Goal: Information Seeking & Learning: Learn about a topic

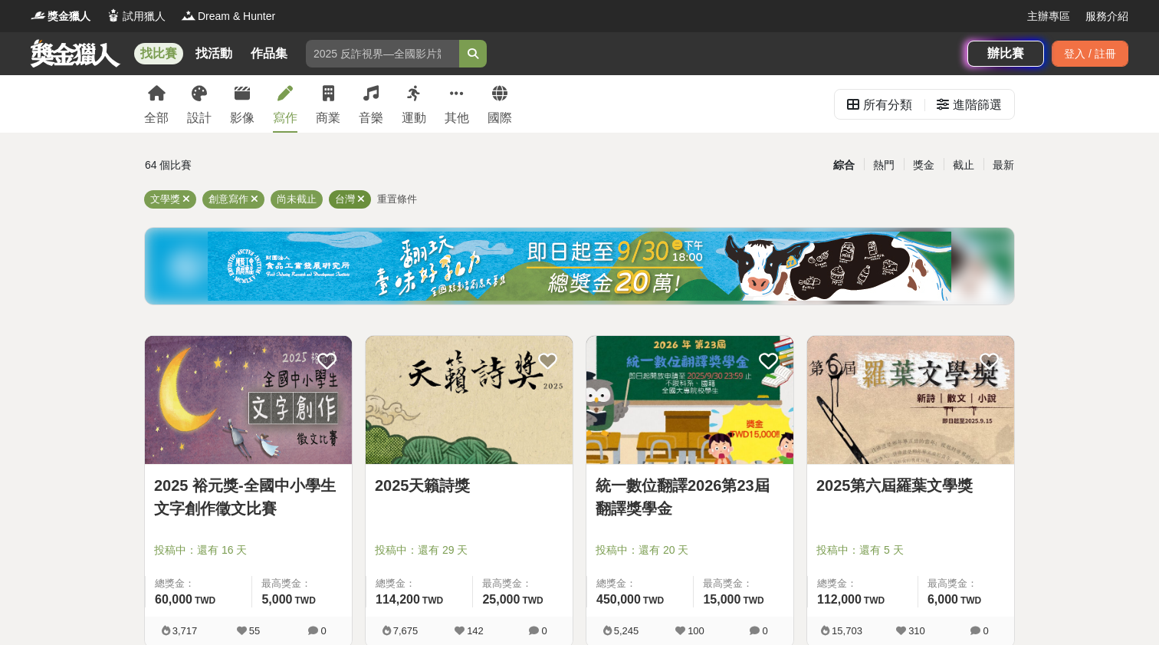
click at [363, 195] on icon at bounding box center [361, 199] width 8 height 10
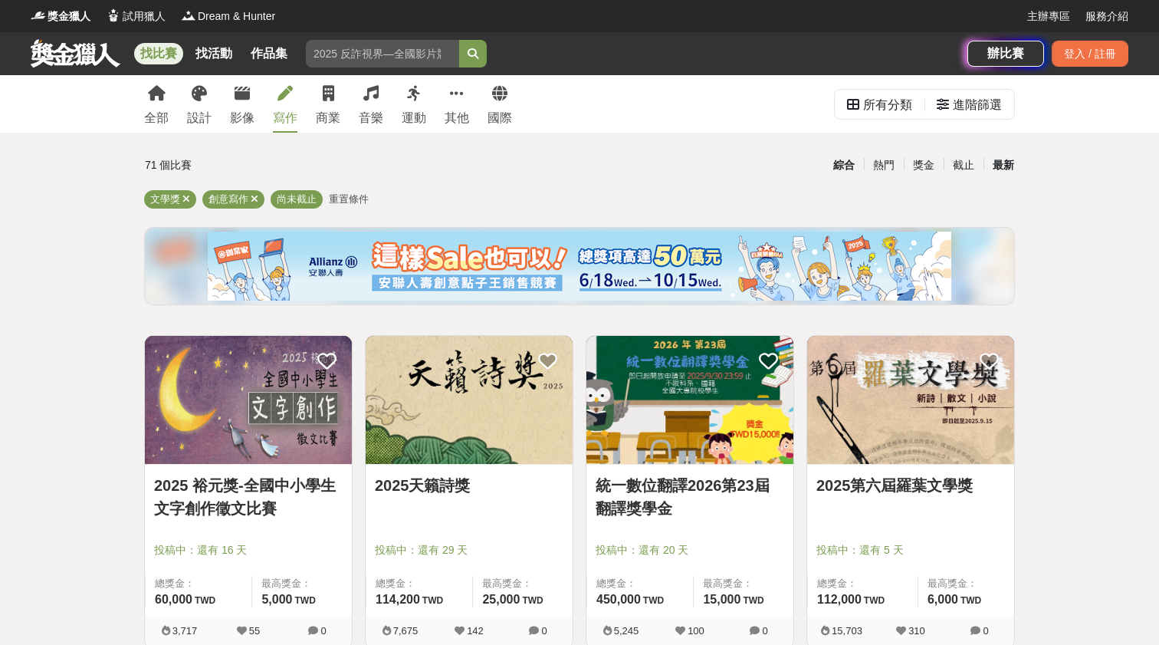
click at [1003, 156] on div "最新" at bounding box center [1003, 165] width 40 height 27
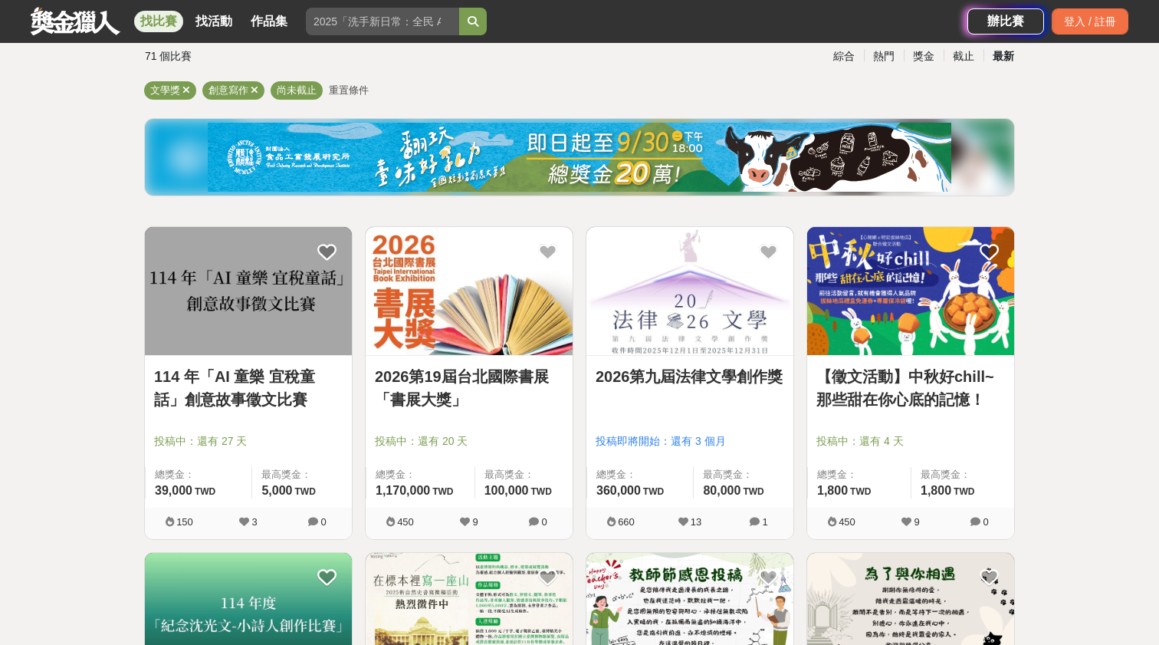
scroll to position [109, 0]
click at [467, 374] on link "2026第19屆台北國際書展「書展大獎」" at bounding box center [469, 388] width 189 height 46
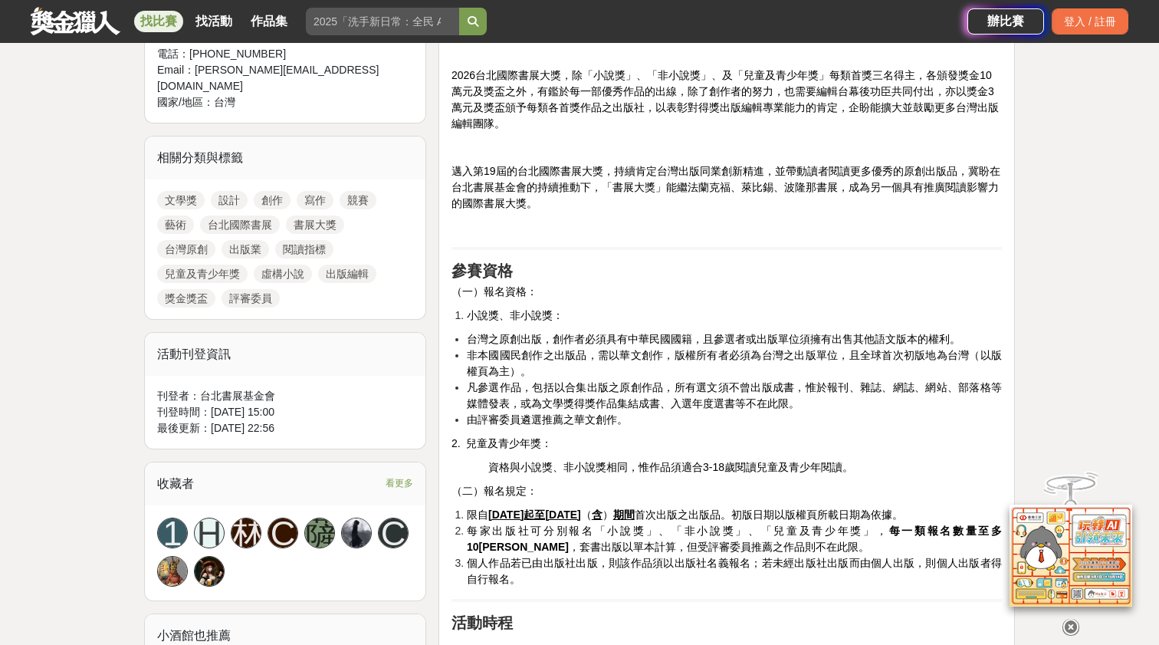
scroll to position [621, 0]
click at [510, 343] on span "台灣之原創出版，創作者必須具有中華民國國籍，且參選者或出版單位須擁有出售其他語文版本的權利。" at bounding box center [714, 339] width 494 height 12
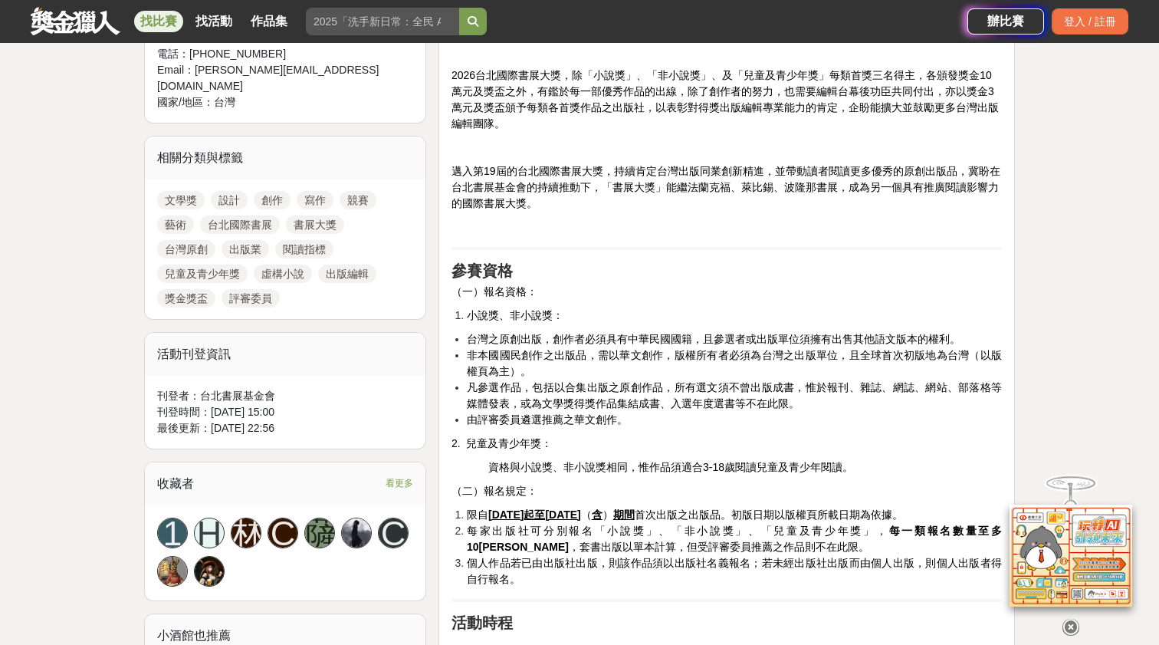
click at [510, 343] on span "台灣之原創出版，創作者必須具有中華民國國籍，且參選者或出版單位須擁有出售其他語文版本的權利。" at bounding box center [714, 339] width 494 height 12
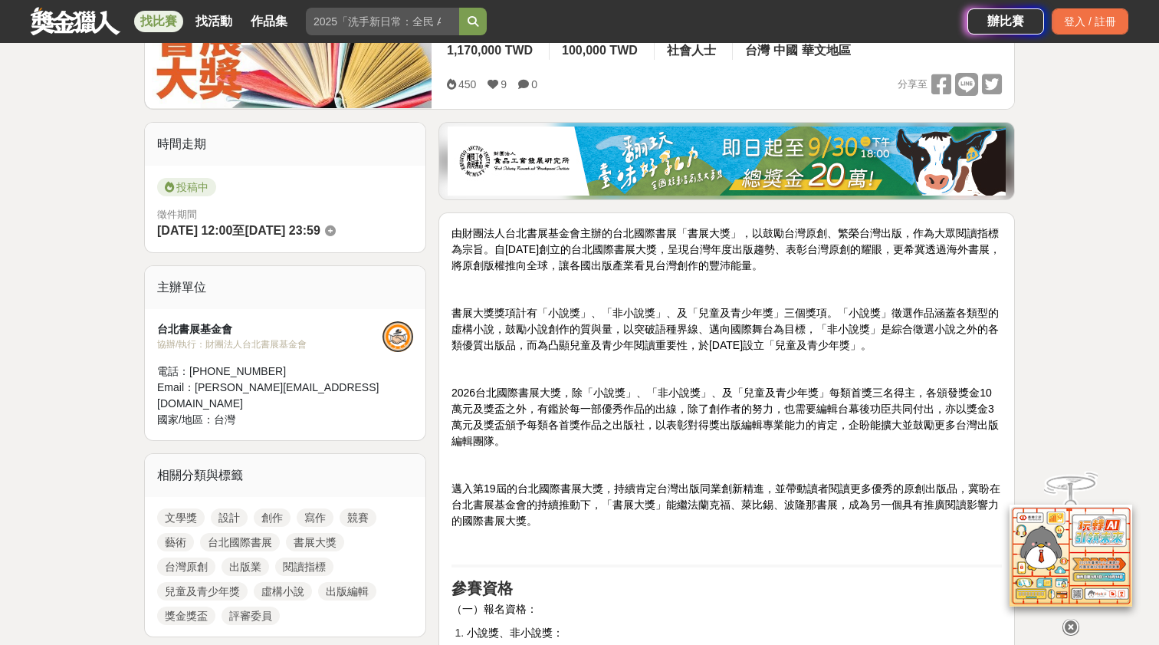
scroll to position [305, 0]
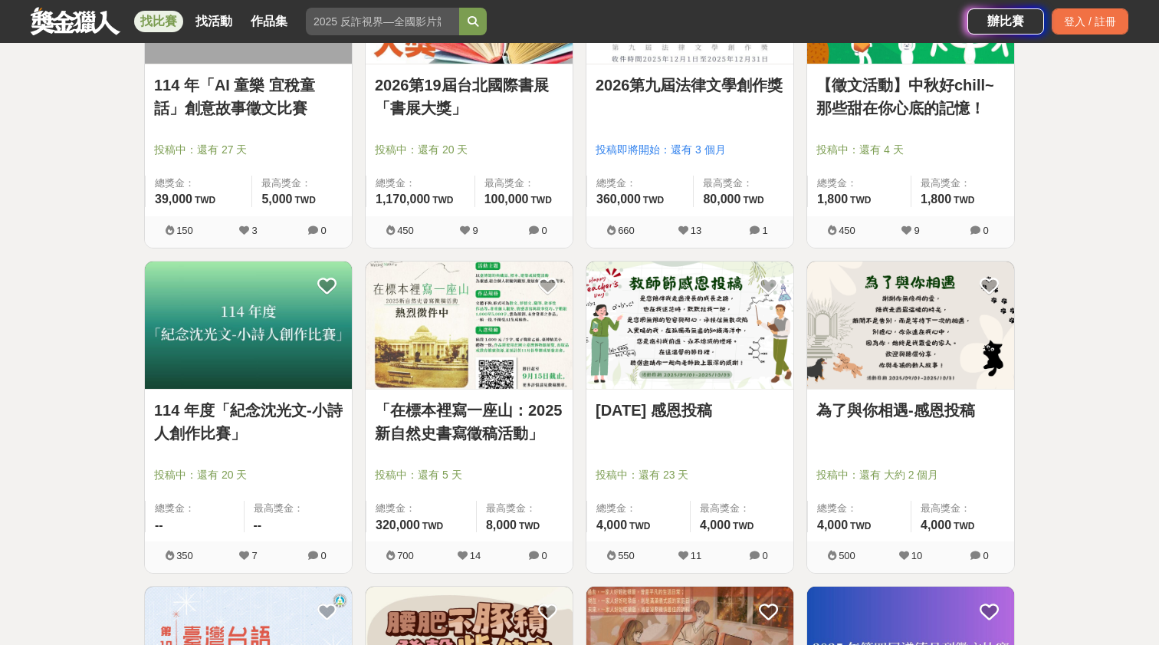
scroll to position [392, 0]
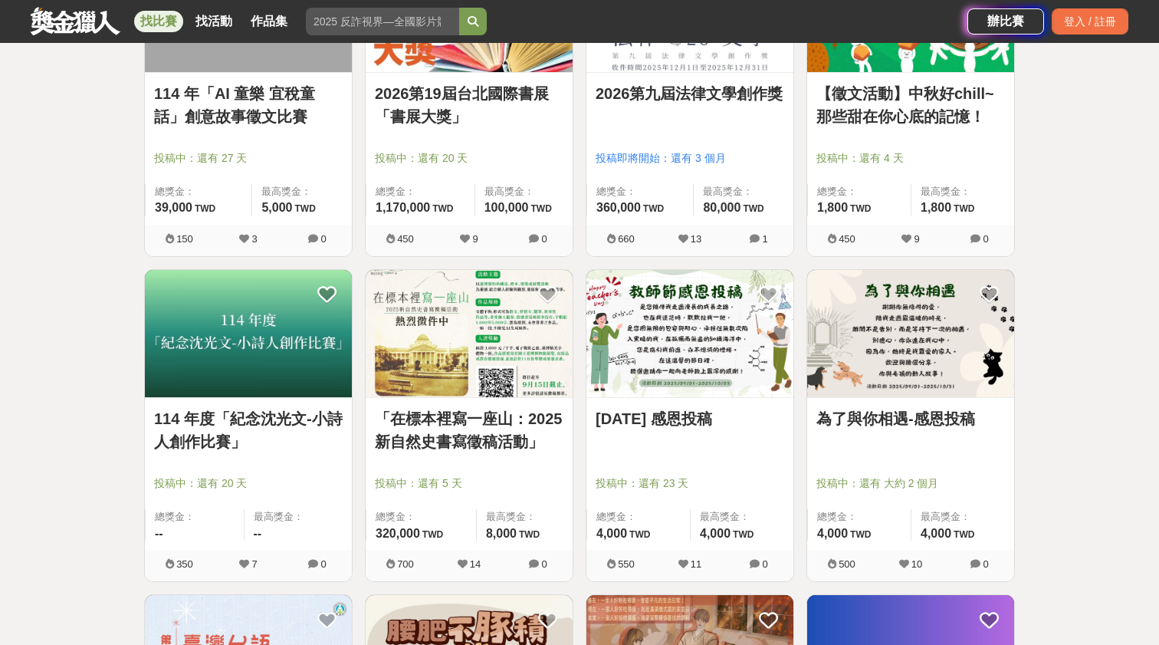
click at [291, 429] on link "114 年度「紀念沈光文-小詩人創作比賽」" at bounding box center [248, 430] width 189 height 46
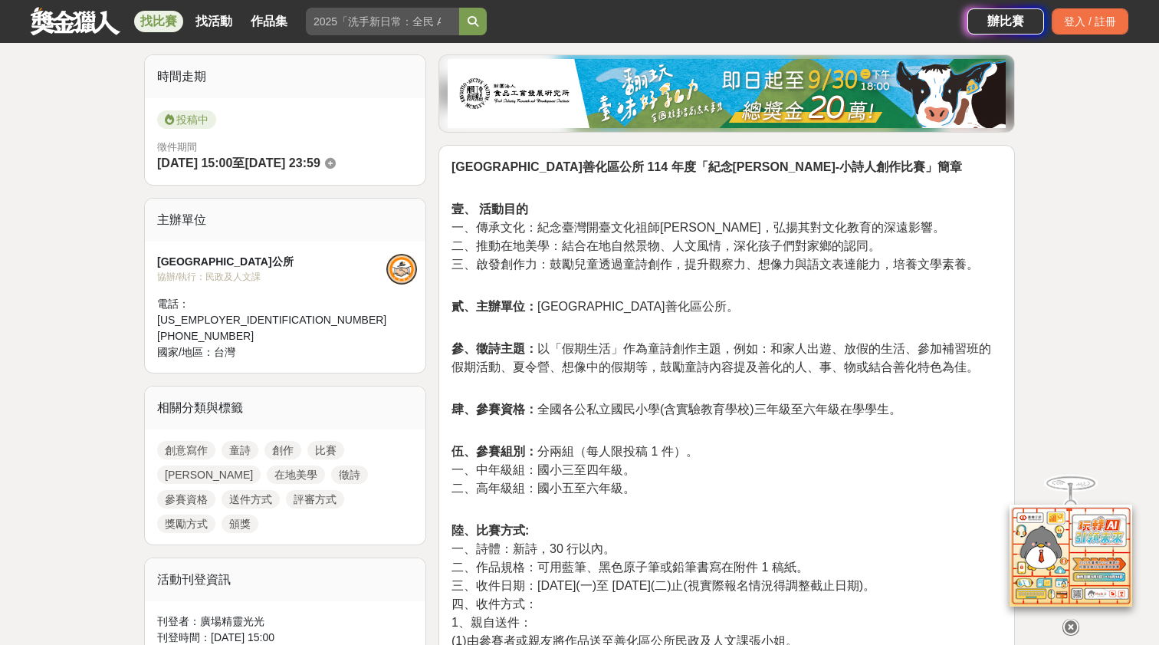
scroll to position [372, 0]
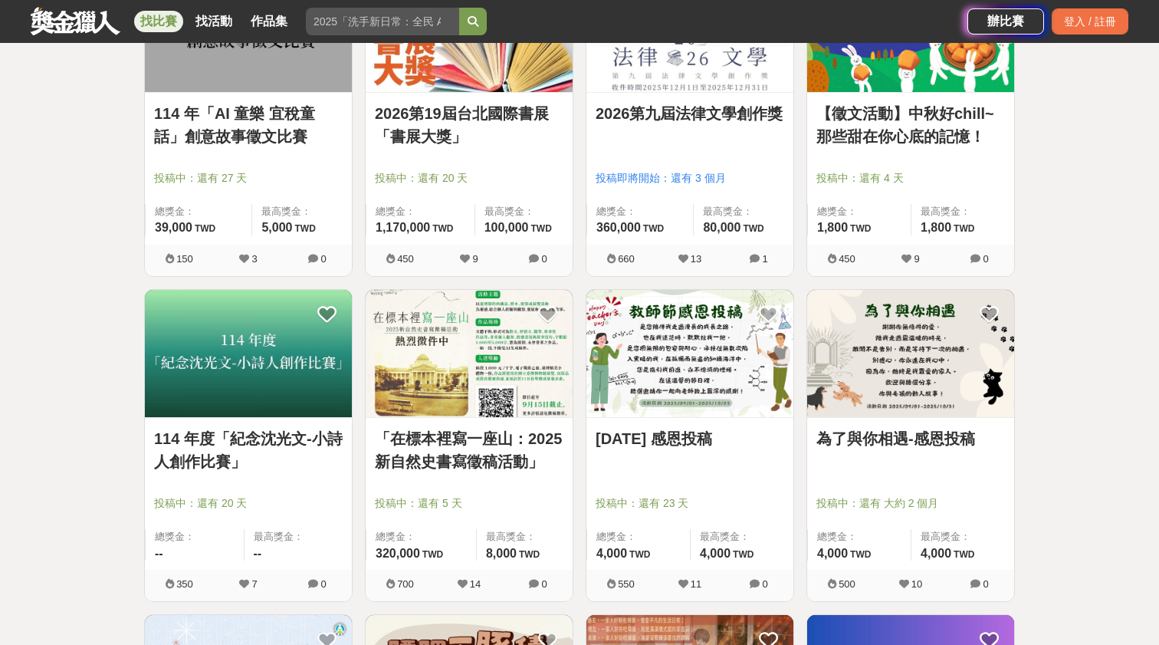
scroll to position [392, 0]
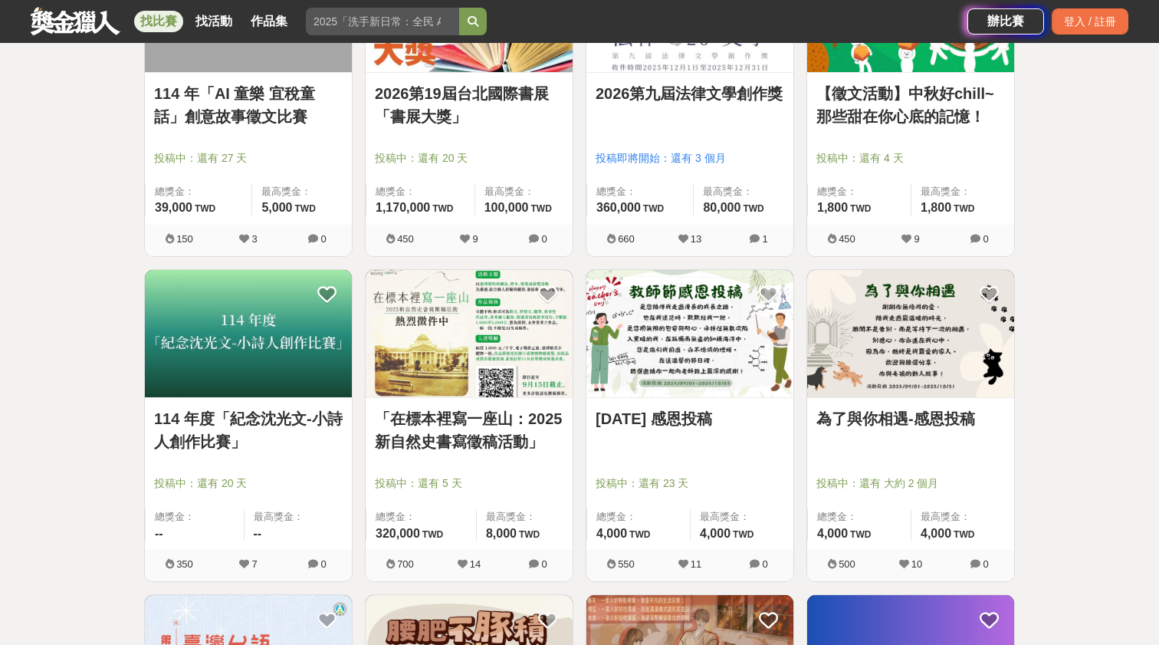
click at [512, 434] on link "「在標本裡寫一座山：2025新自然史書寫徵稿活動」" at bounding box center [469, 430] width 189 height 46
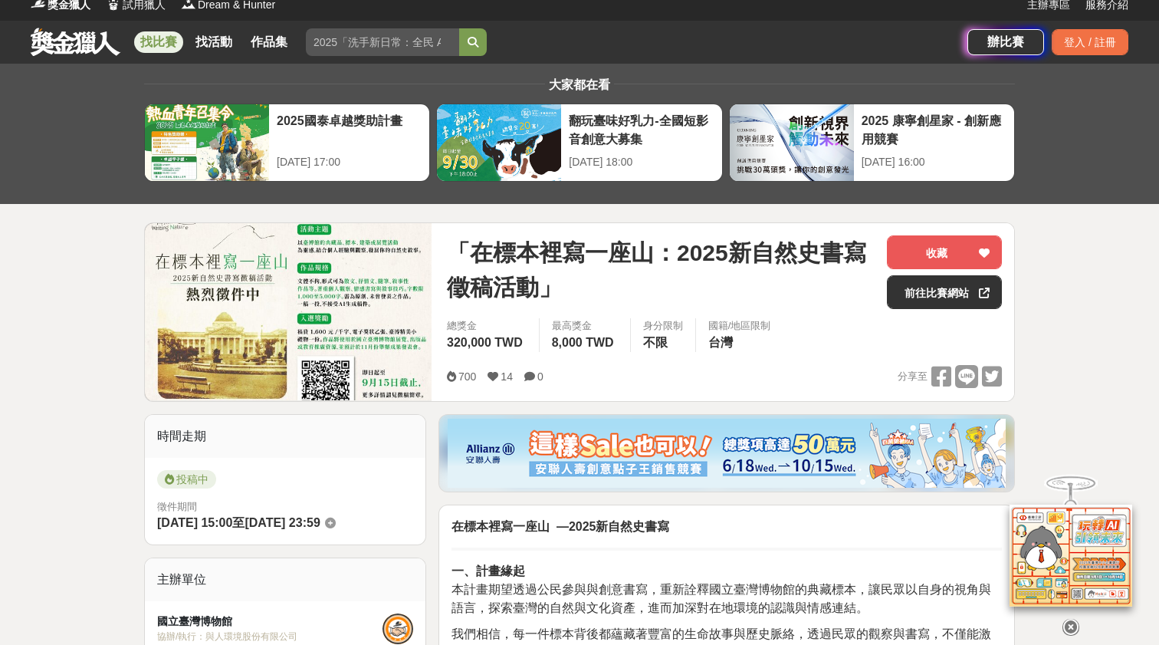
scroll to position [47, 0]
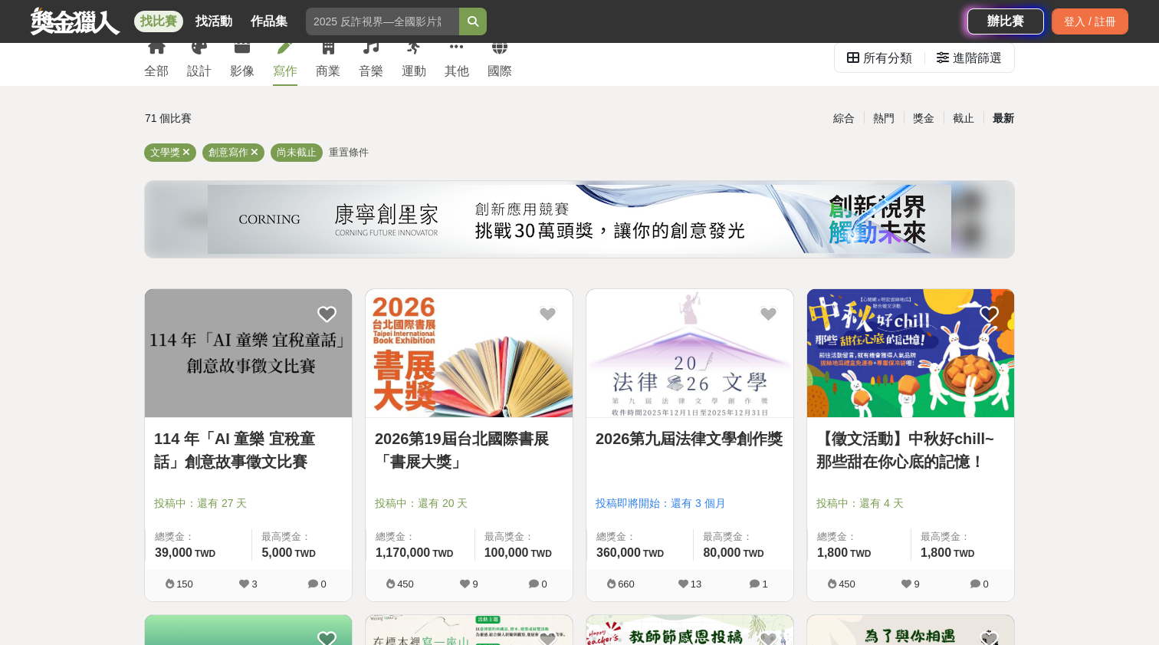
scroll to position [392, 0]
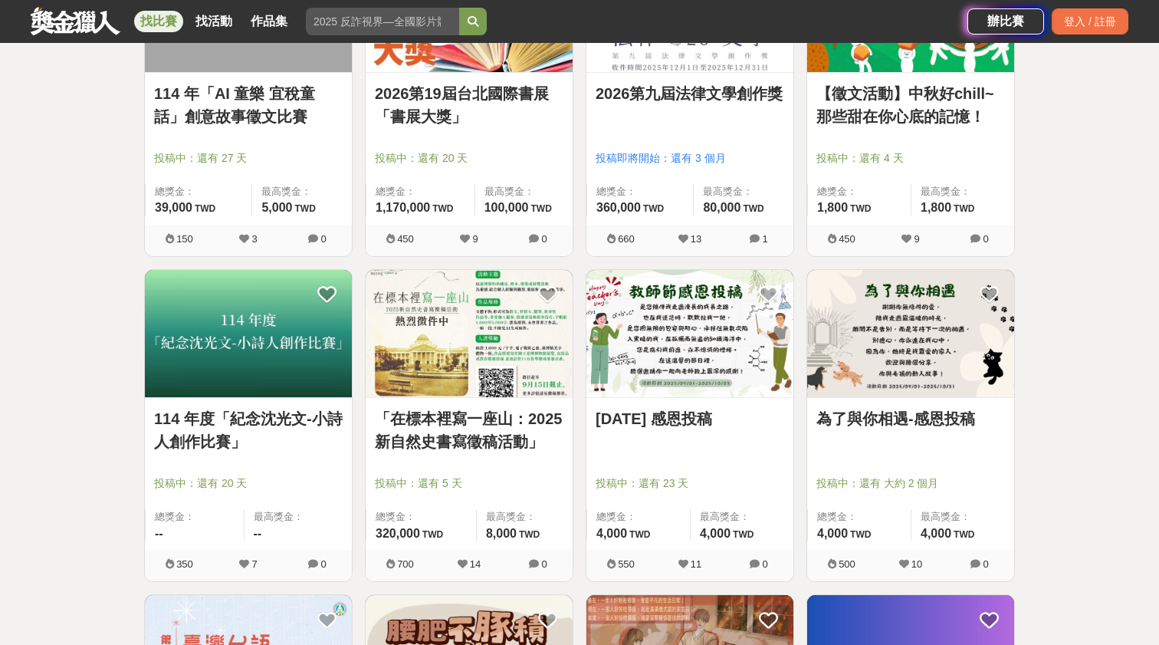
click at [534, 431] on link "「在標本裡寫一座山：2025新自然史書寫徵稿活動」" at bounding box center [469, 430] width 189 height 46
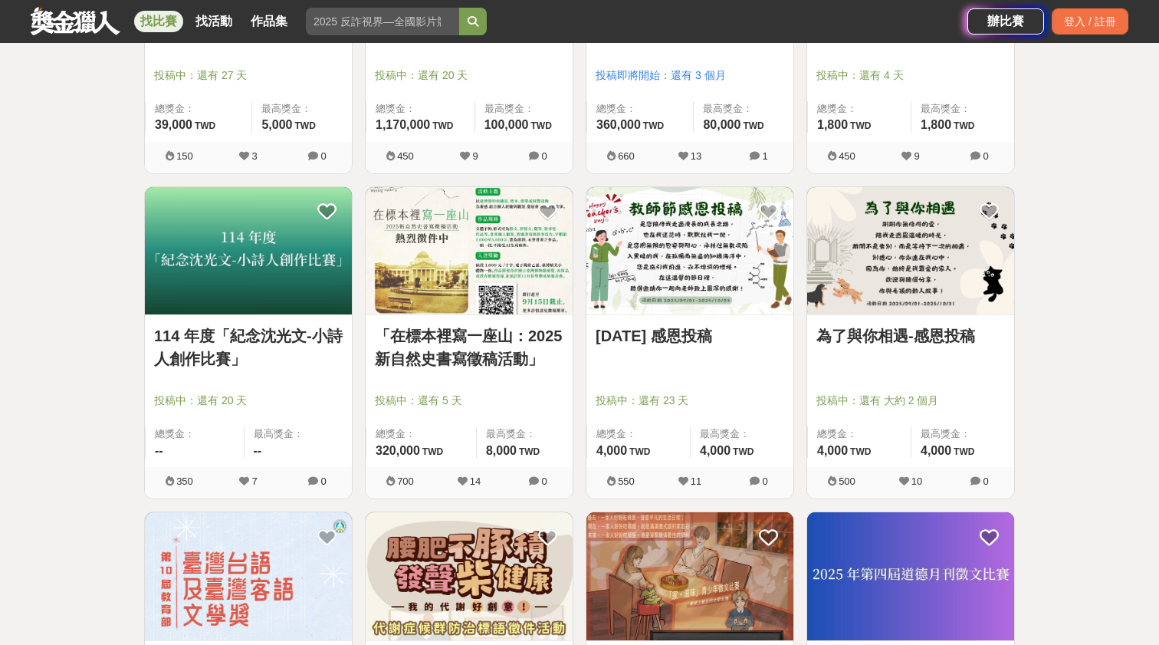
scroll to position [510, 0]
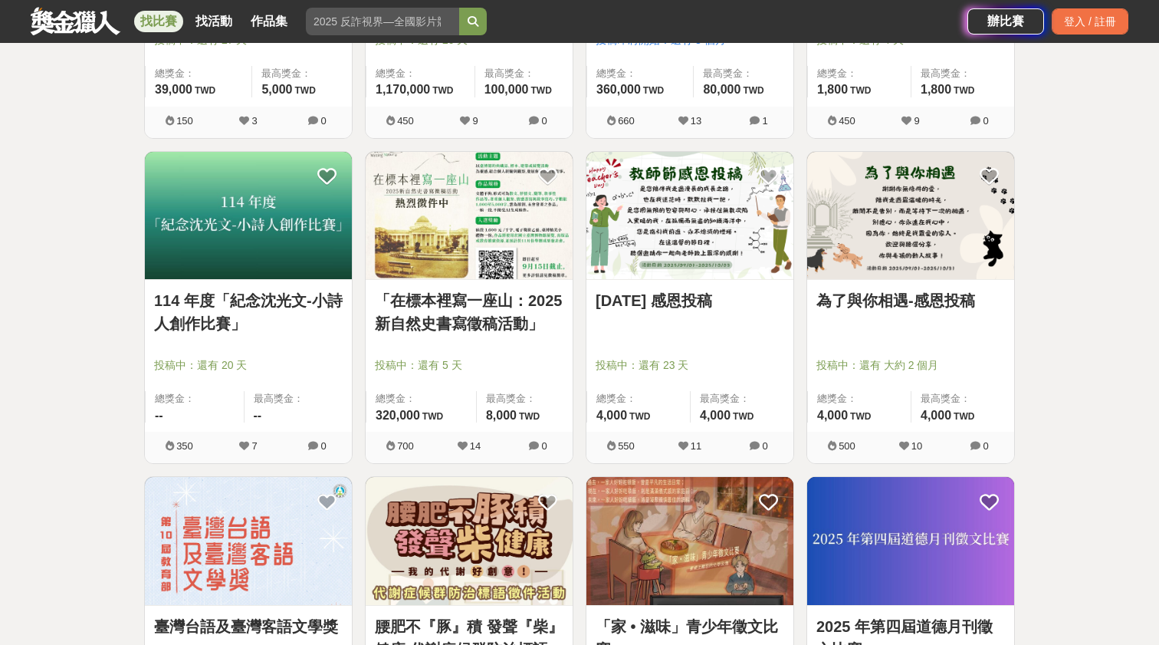
click at [951, 311] on link "為了與你相遇-感恩投稿" at bounding box center [910, 300] width 189 height 23
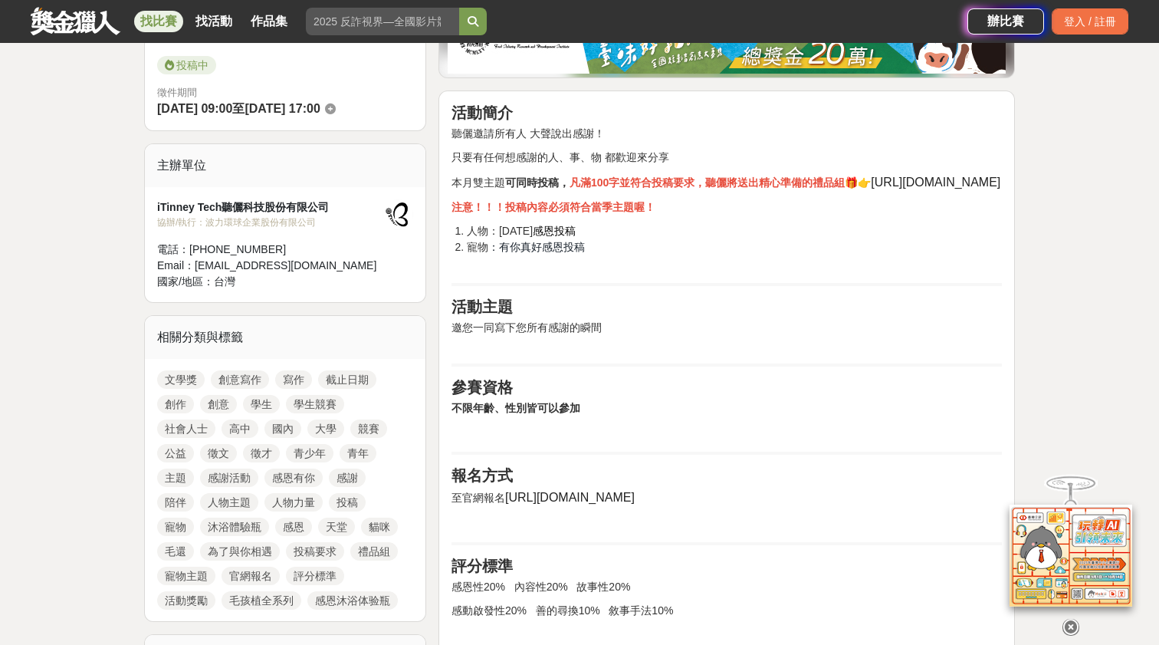
scroll to position [423, 0]
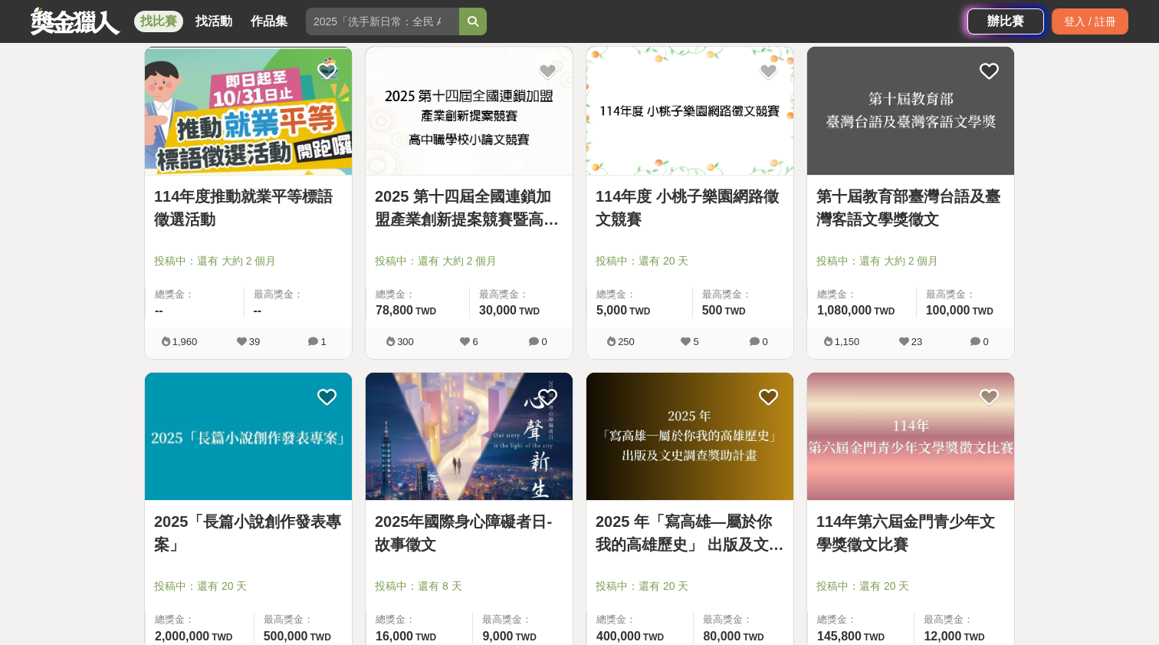
scroll to position [1289, 0]
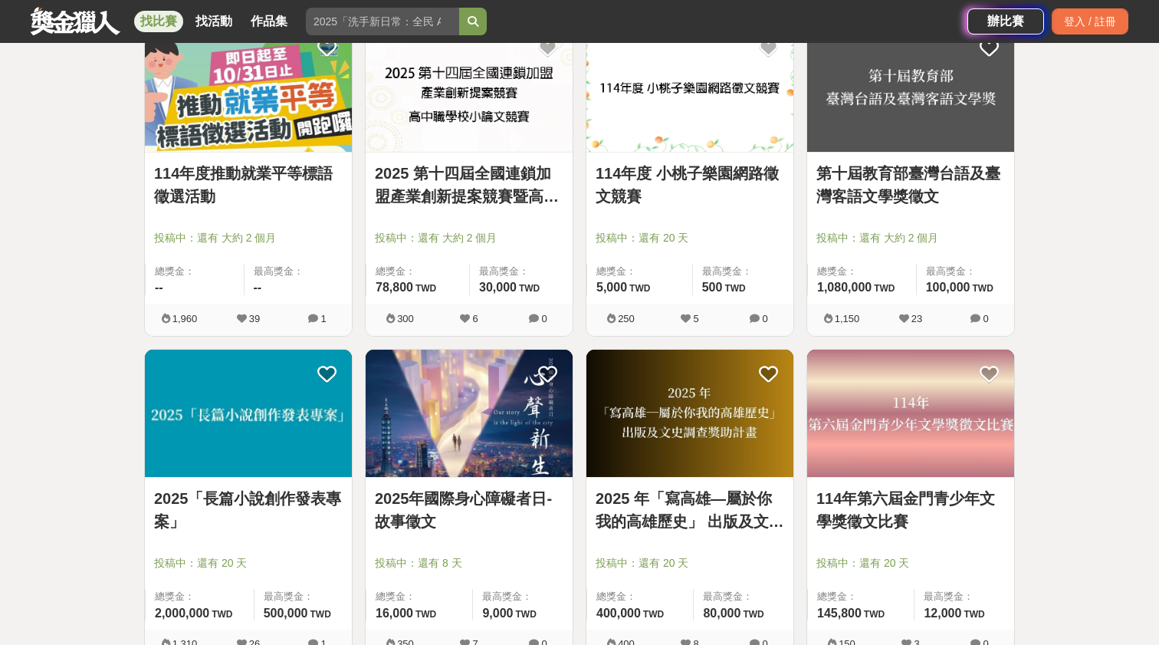
click at [506, 513] on link "2025年國際身心障礙者日-故事徵文" at bounding box center [469, 510] width 189 height 46
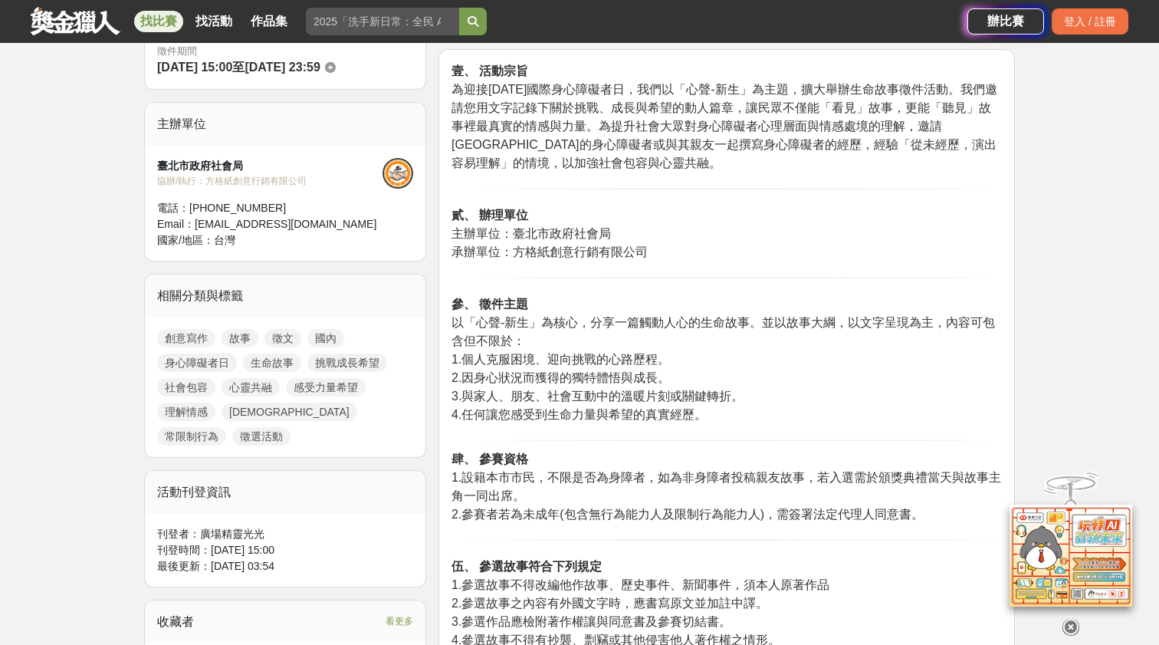
scroll to position [568, 1]
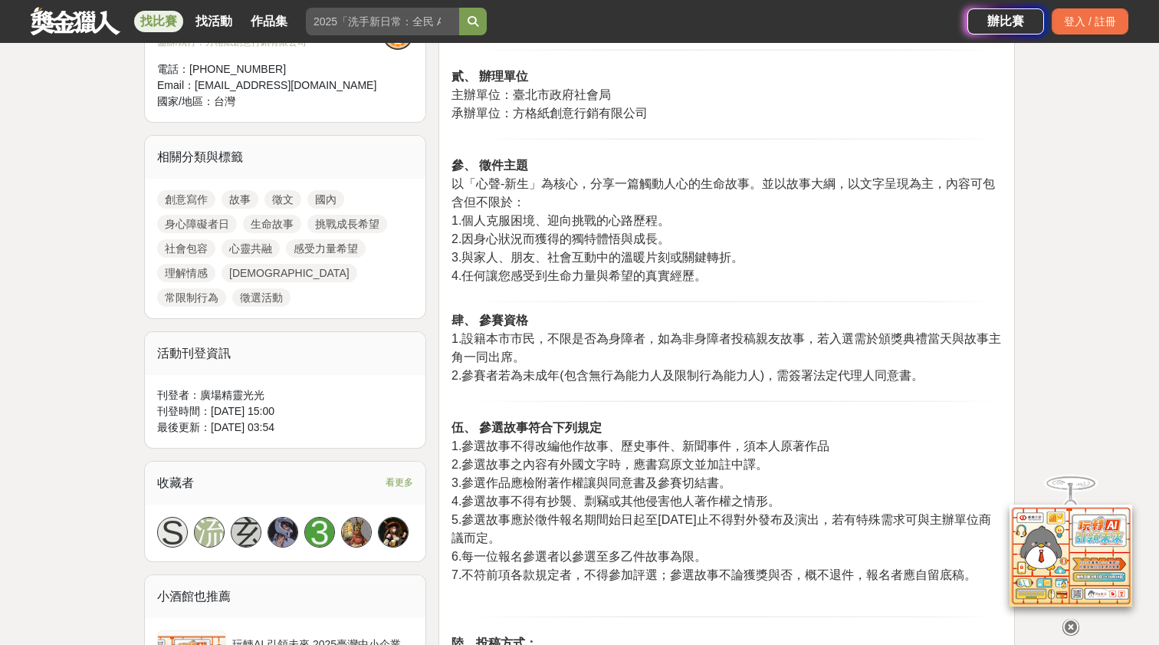
click at [596, 454] on p "伍、 參選故事符合下列規定 1.參選故事不得改編他作故事、歷史事件、新聞事件，須本人原著作品 2.參選故事之內容有外國文字時，應書寫原文並加註中譯。 3.參選…" at bounding box center [726, 510] width 550 height 182
click at [609, 445] on span "1.參選故事不得改編他作故事、歷史事件、新聞事件，須本人原著作品" at bounding box center [640, 445] width 378 height 13
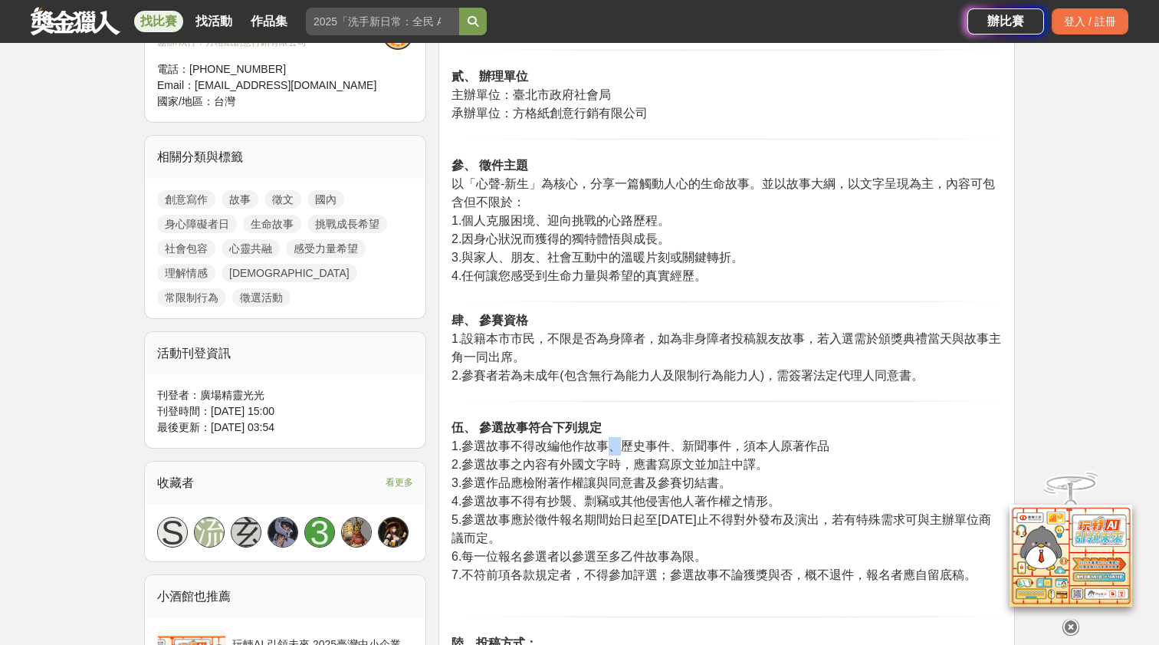
click at [609, 445] on span "1.參選故事不得改編他作故事、歷史事件、新聞事件，須本人原著作品" at bounding box center [640, 445] width 378 height 13
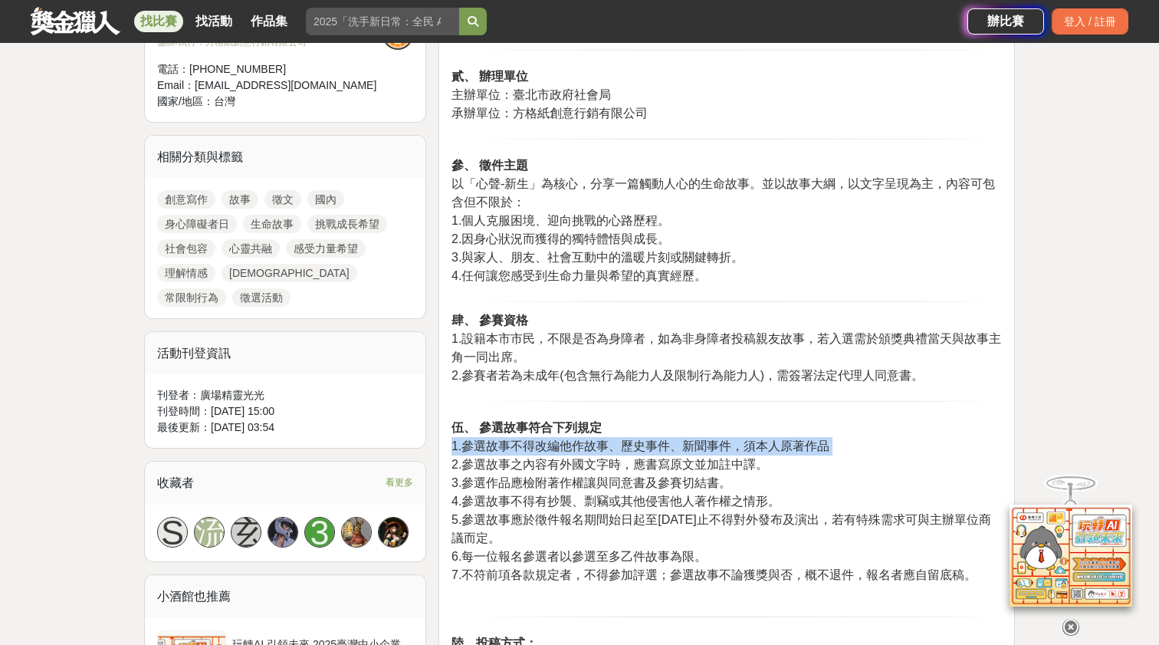
click at [609, 463] on span "2.參選故事之內容有外國文字時，應書寫原文並加註中譯。" at bounding box center [609, 464] width 317 height 13
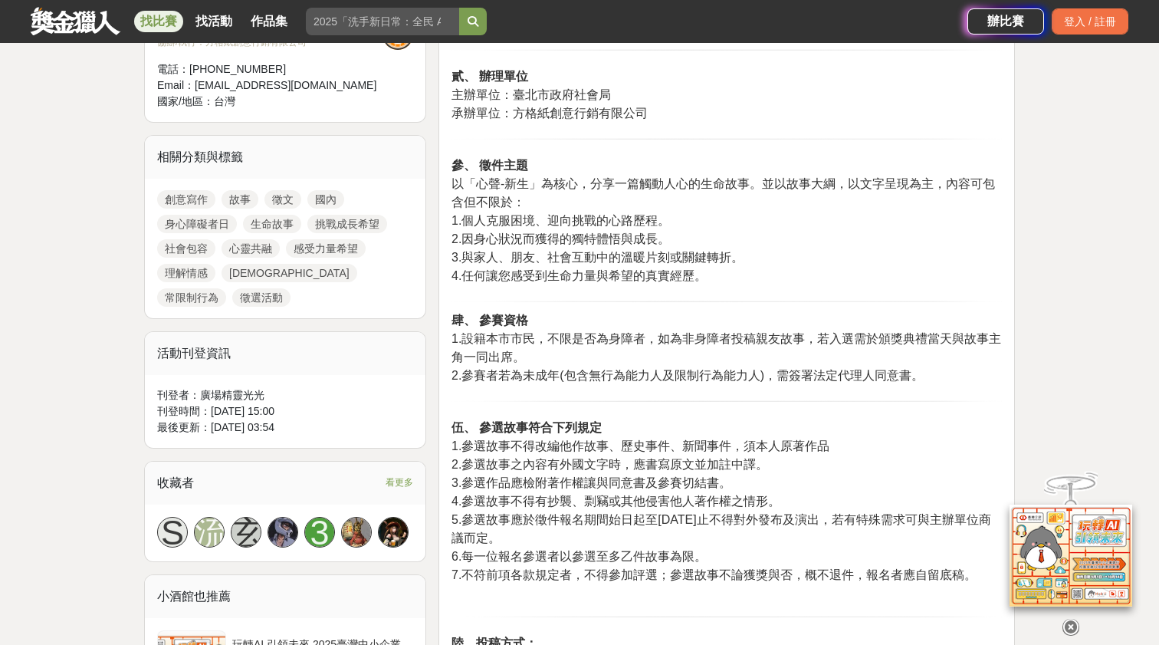
click at [609, 463] on span "2.參選故事之內容有外國文字時，應書寫原文並加註中譯。" at bounding box center [609, 464] width 317 height 13
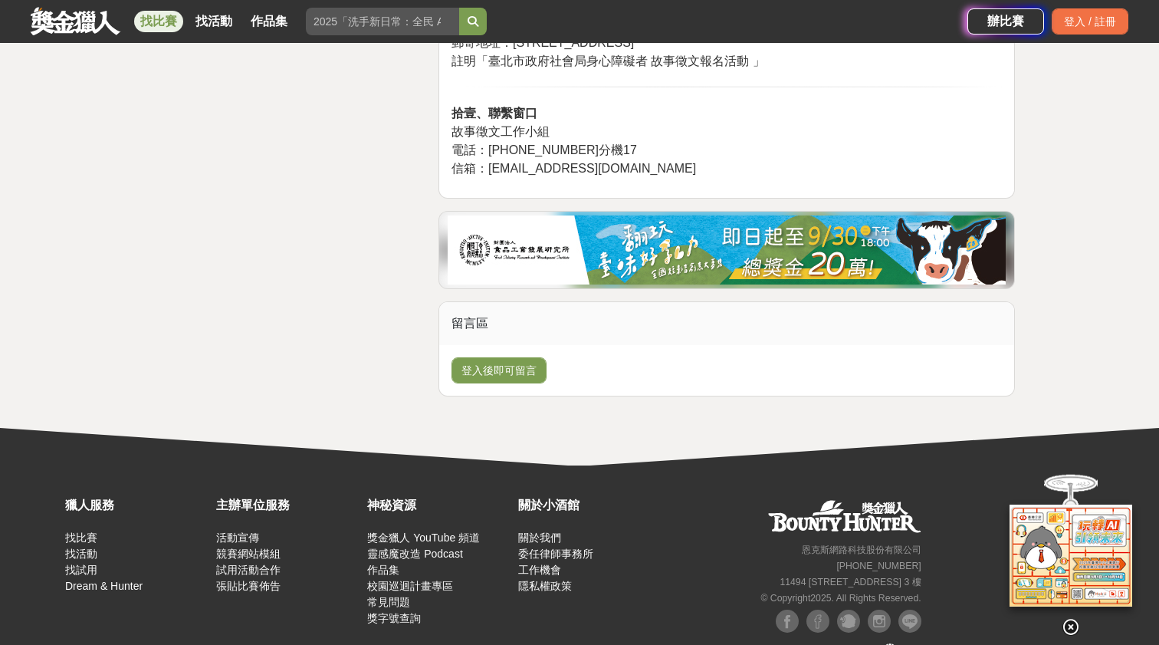
scroll to position [2818, 0]
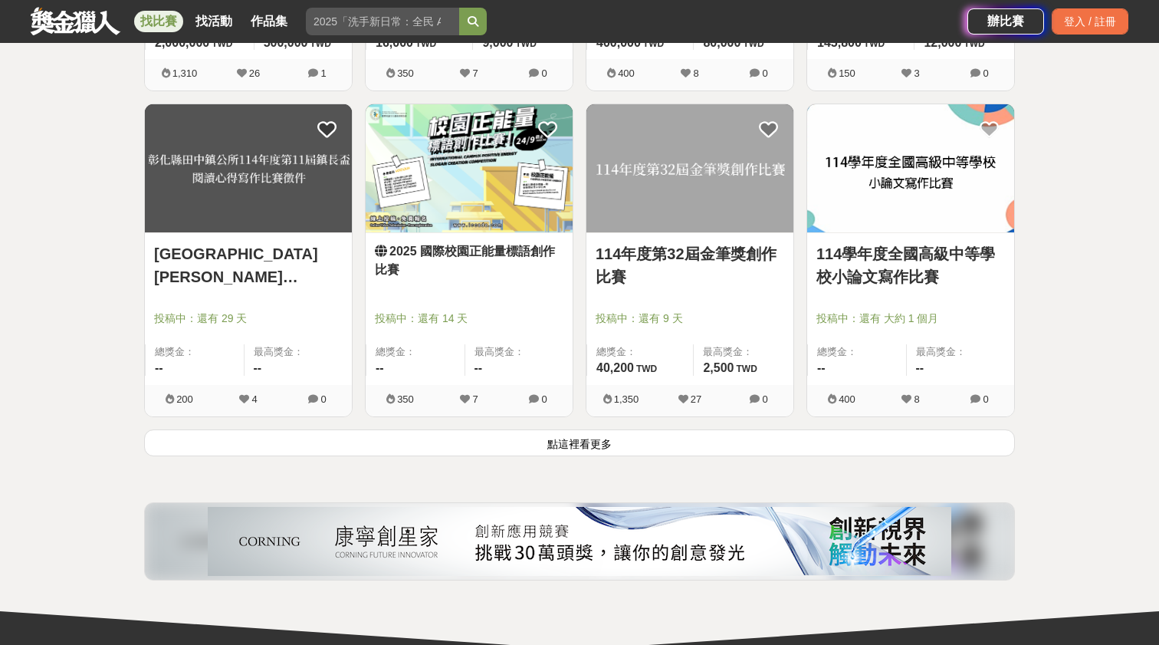
scroll to position [1858, 0]
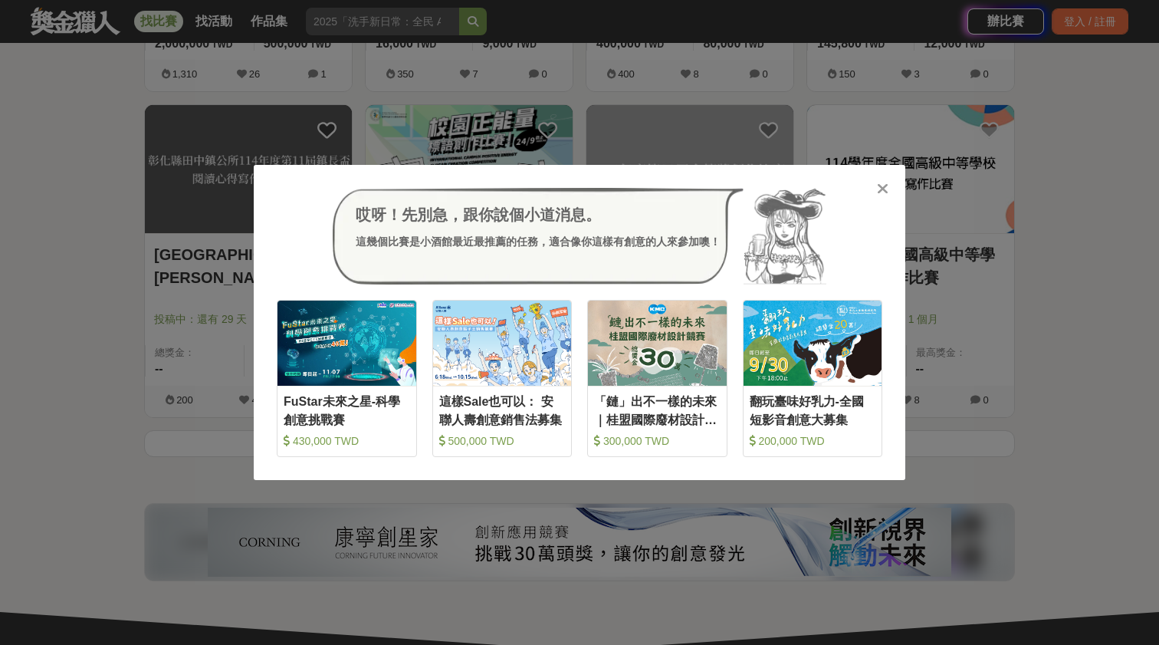
click at [121, 204] on div "哎呀！先別急，跟你說個小道消息。 這幾個比賽是小酒館最近最推薦的任務，適合像你這樣有創意的人來參加噢！ 收藏 FuStar未來之星-科學創意挑戰賽 430,0…" at bounding box center [579, 322] width 1159 height 645
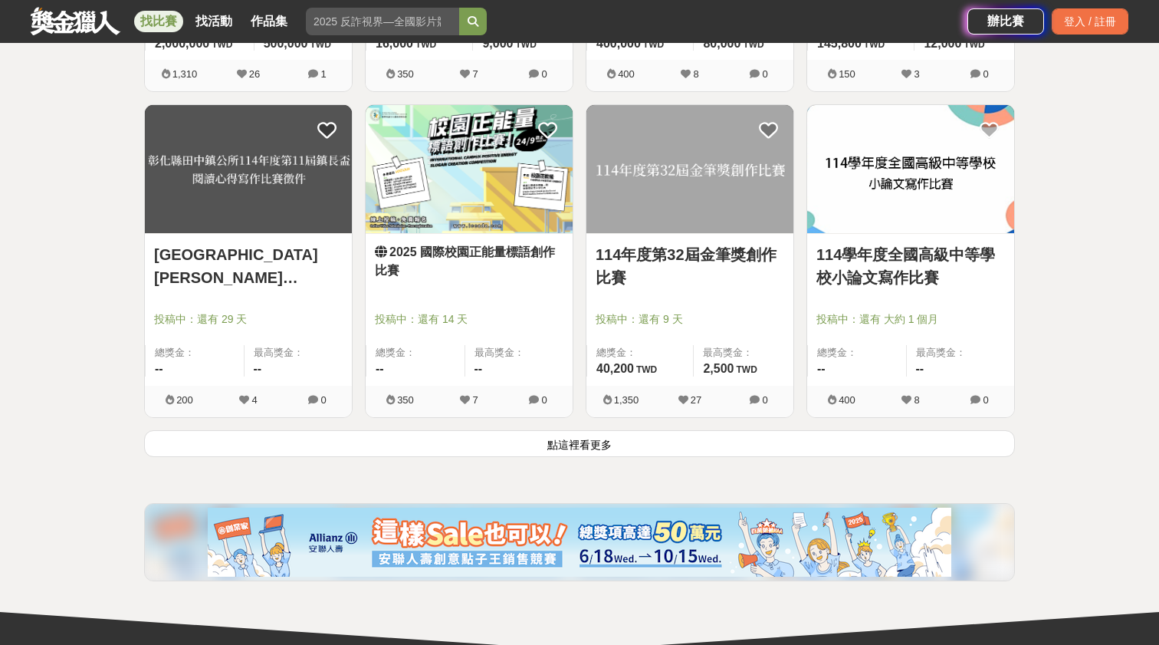
click at [624, 457] on button "點這裡看更多" at bounding box center [579, 443] width 871 height 27
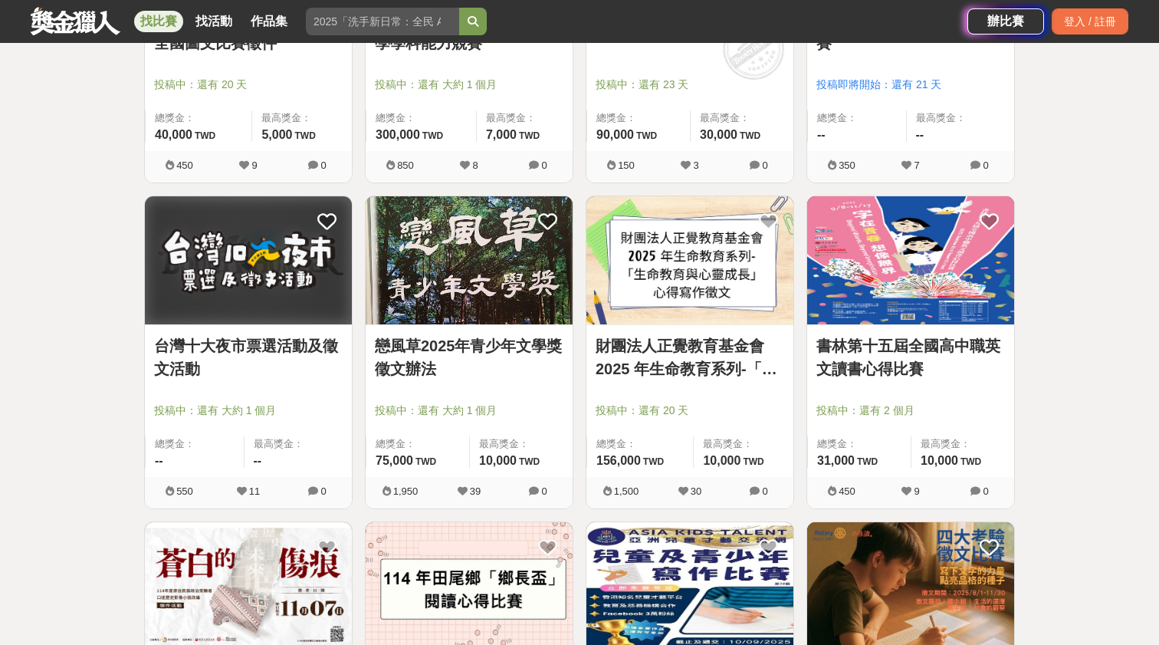
scroll to position [2413, 0]
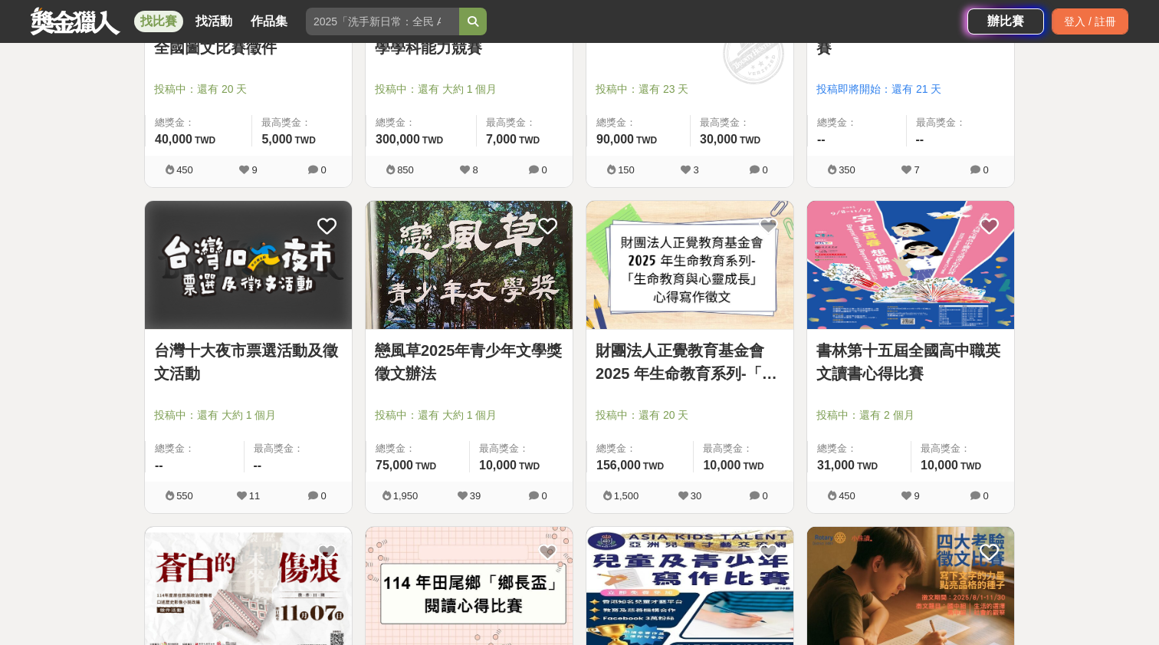
click at [516, 367] on link "戀風草2025年青少年文學獎徵文辦法" at bounding box center [469, 362] width 189 height 46
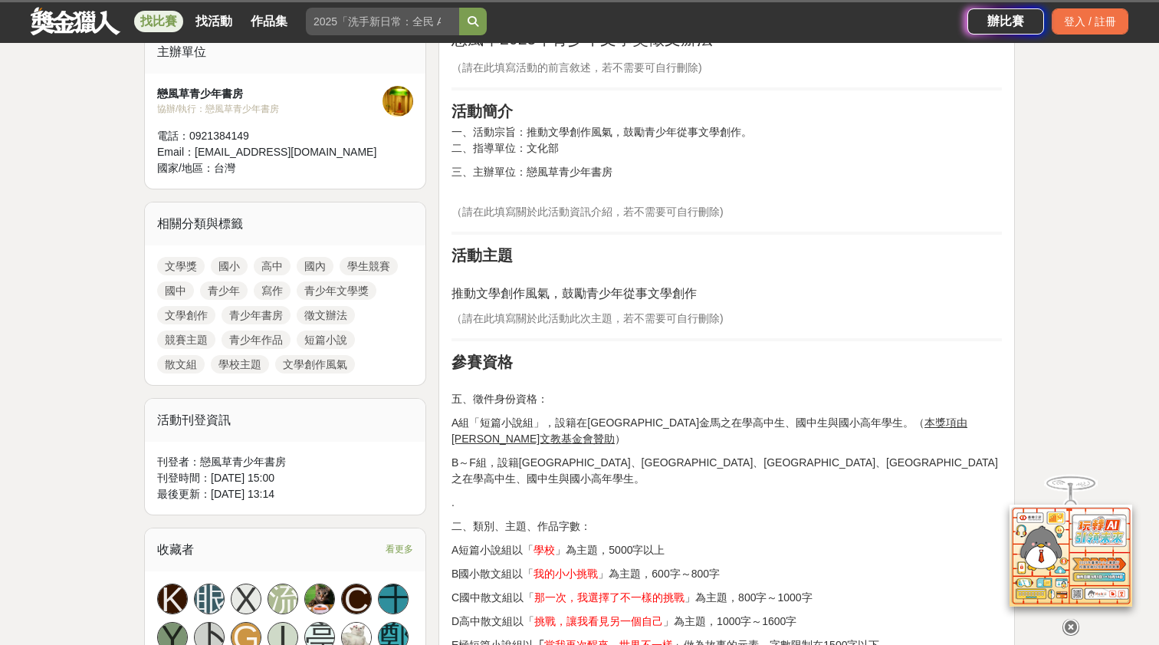
scroll to position [535, 0]
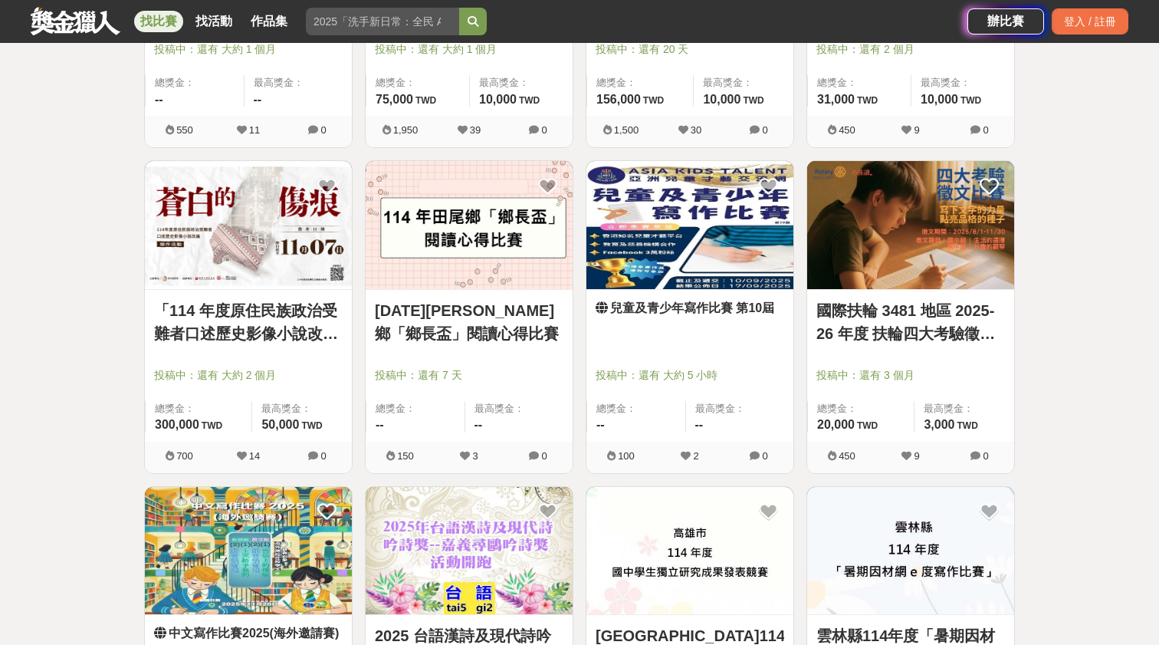
scroll to position [2780, 0]
click at [714, 314] on link "兒童及青少年寫作比賽 第10屆" at bounding box center [690, 307] width 189 height 18
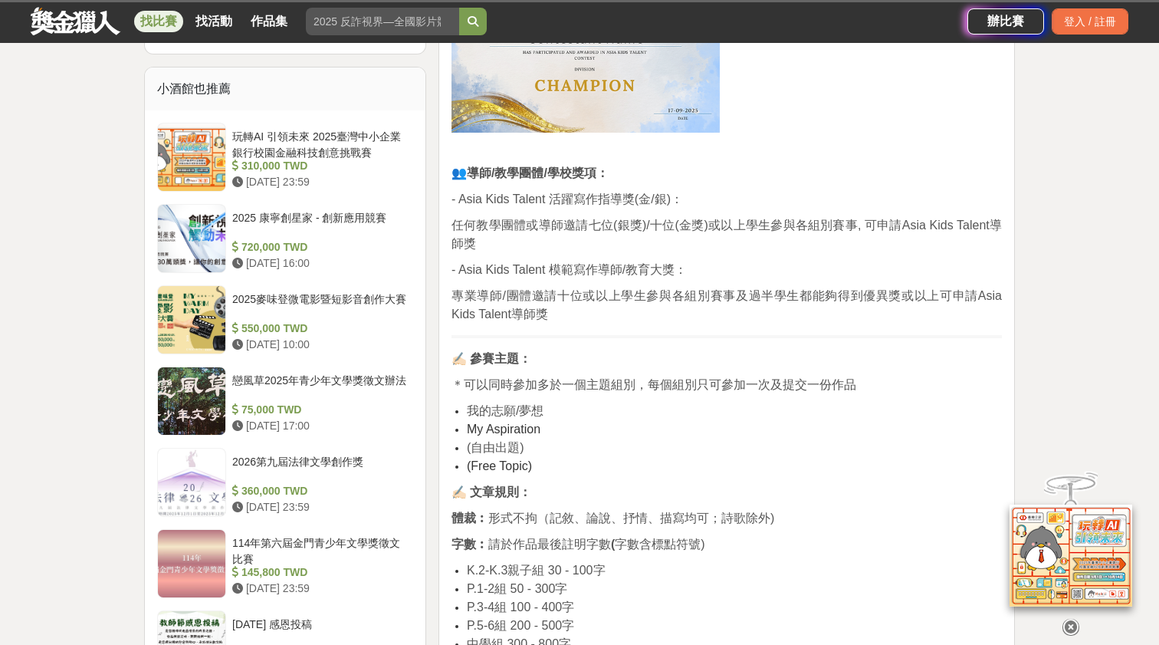
scroll to position [1117, 0]
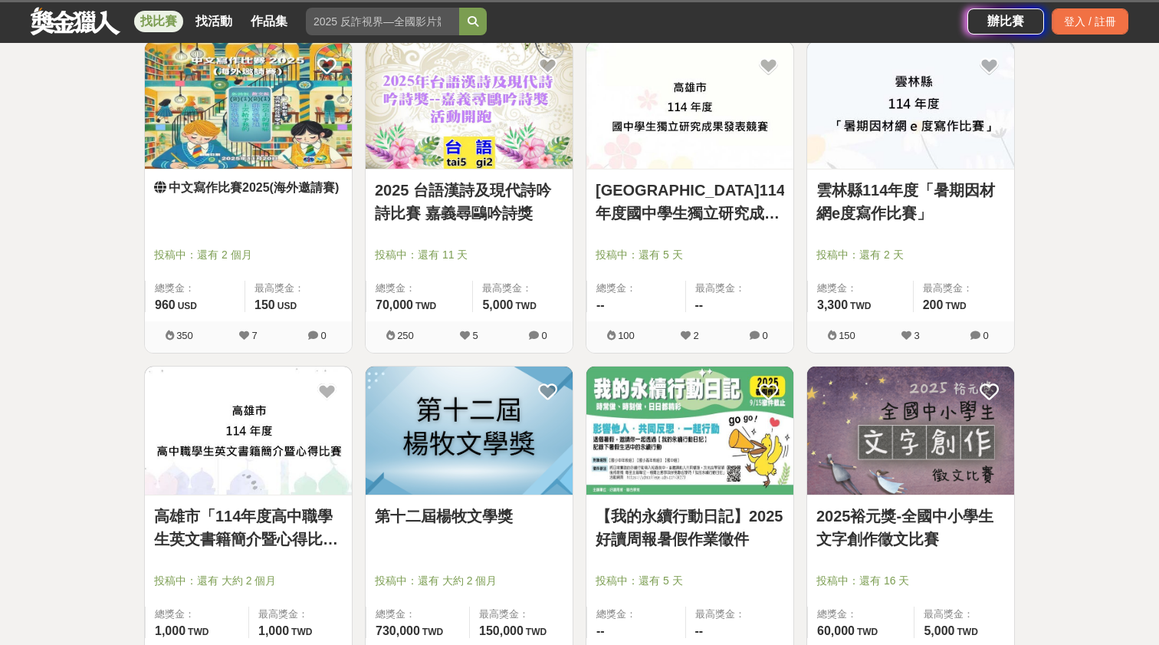
scroll to position [3252, 0]
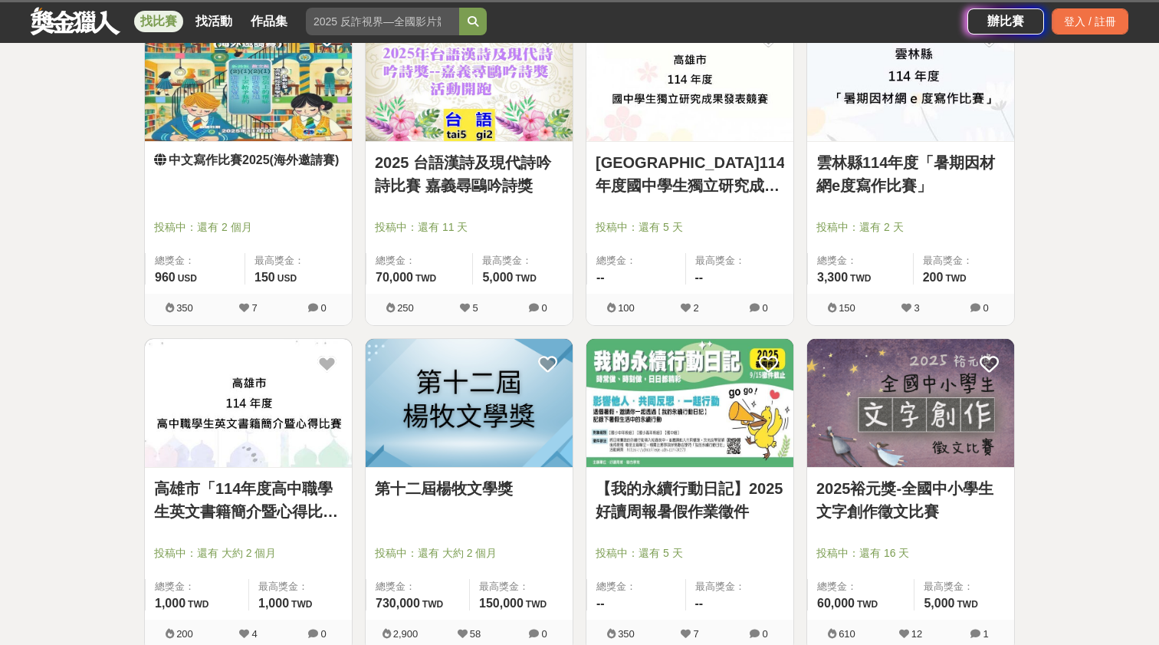
click at [489, 484] on link "第十二屆楊牧文學獎" at bounding box center [469, 488] width 189 height 23
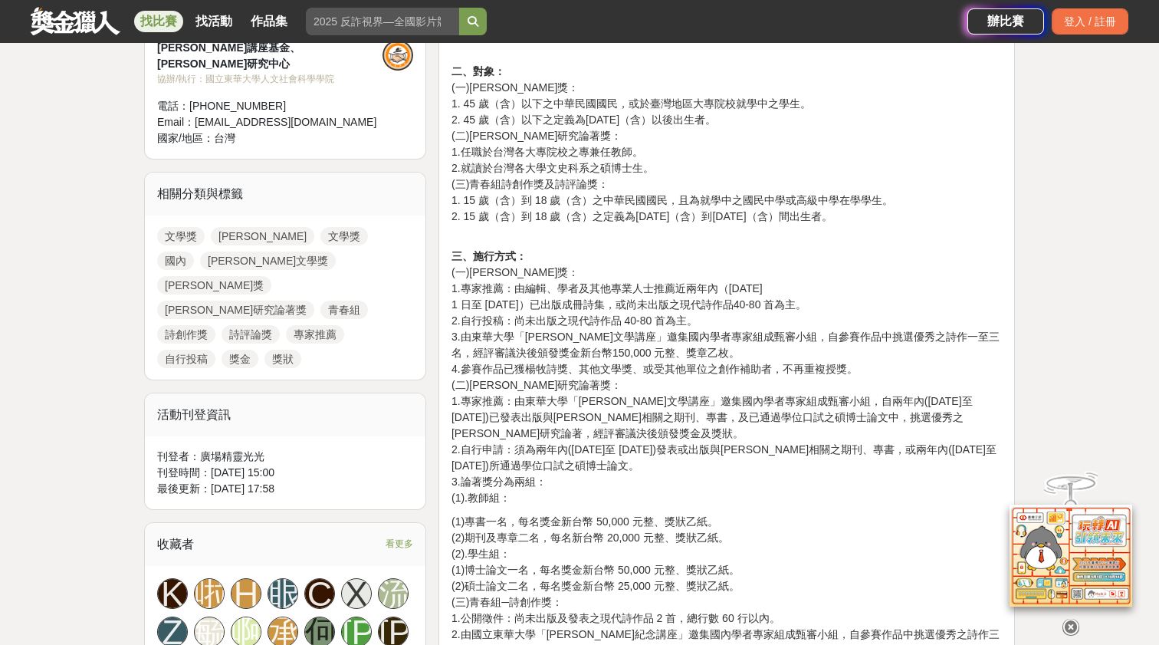
scroll to position [585, 0]
